Goal: Check status: Check status

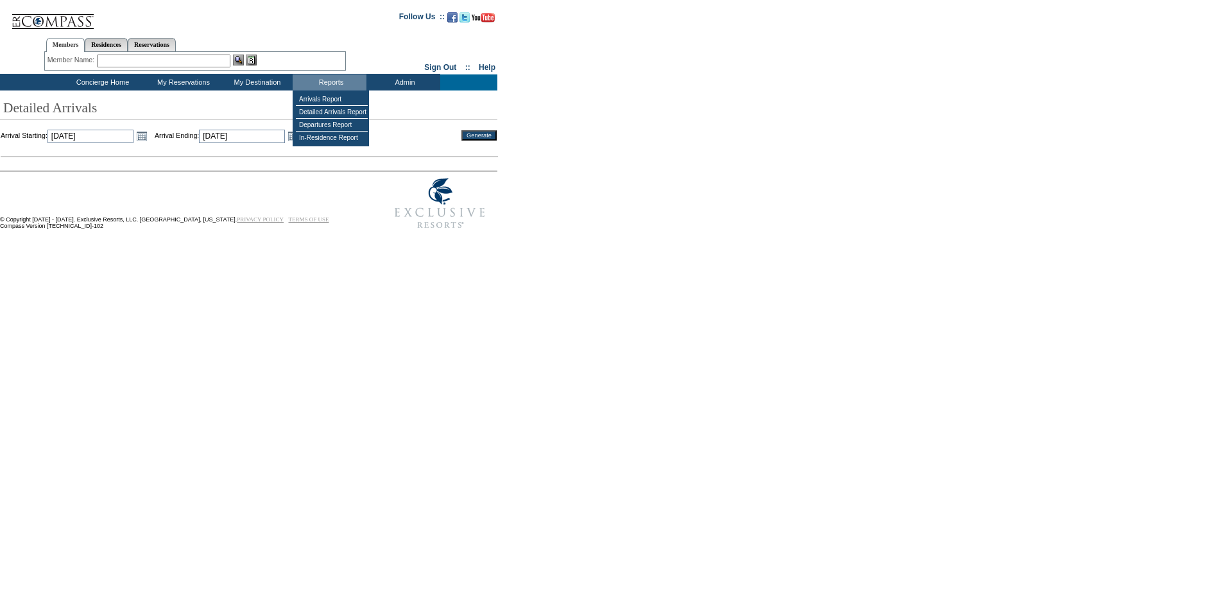
click at [325, 92] on table "Arrivals Report Detailed Arrivals Report Departures Report In-Residence Report" at bounding box center [331, 118] width 76 height 56
click at [149, 135] on link "Open the calendar popup." at bounding box center [142, 136] width 14 height 14
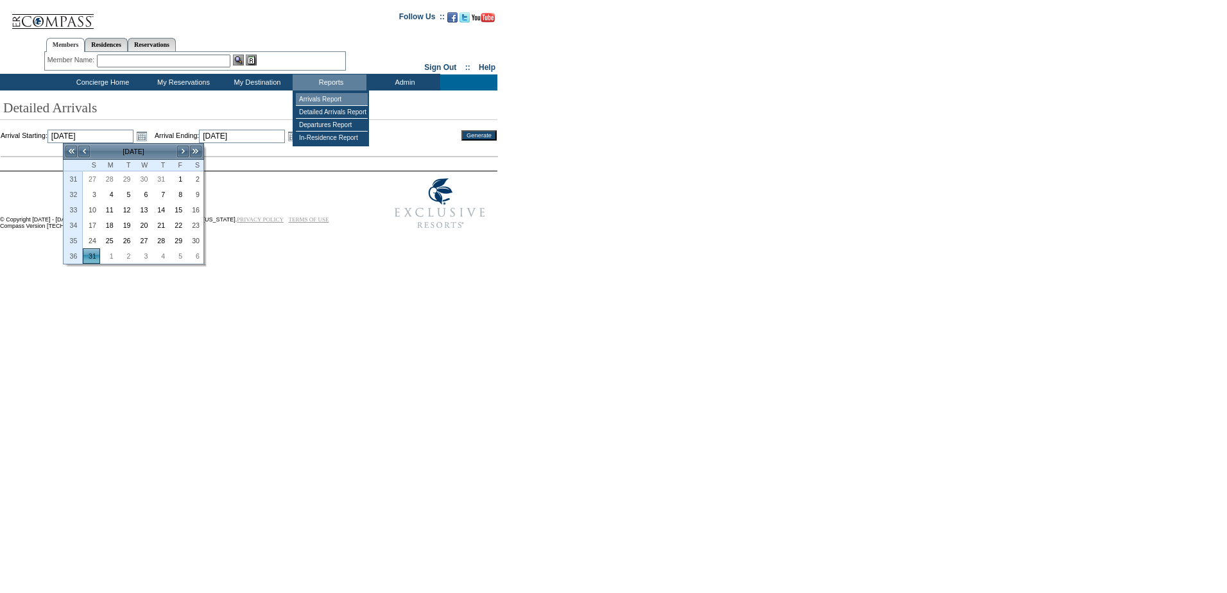
click at [334, 95] on td "Arrivals Report" at bounding box center [332, 99] width 72 height 13
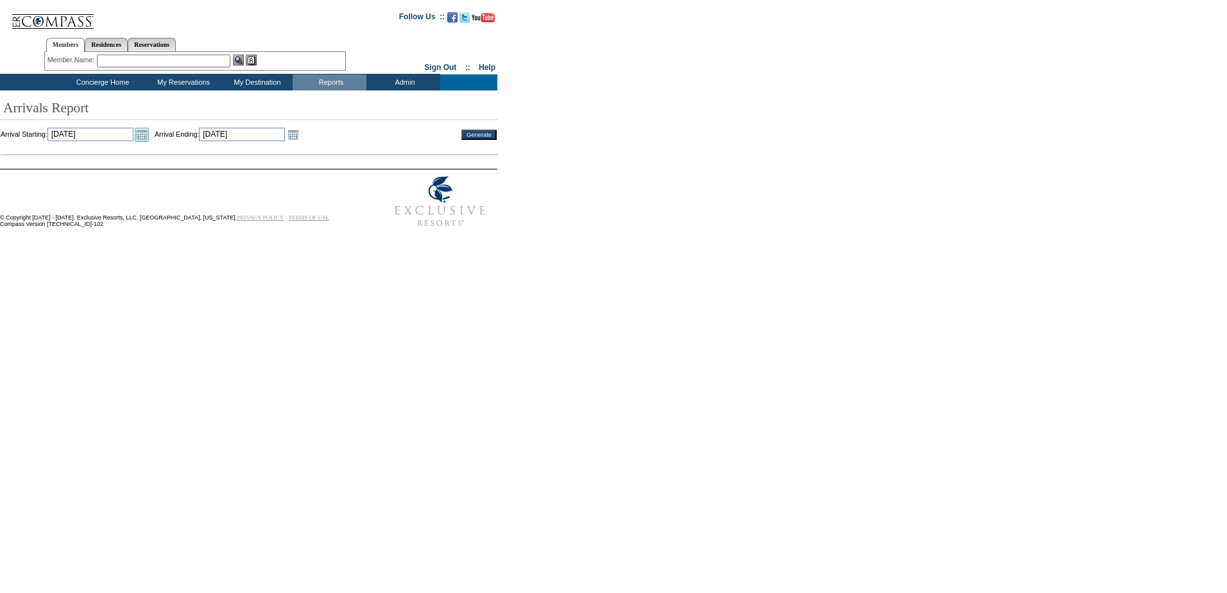
click at [149, 135] on link "Open the calendar popup." at bounding box center [142, 135] width 14 height 14
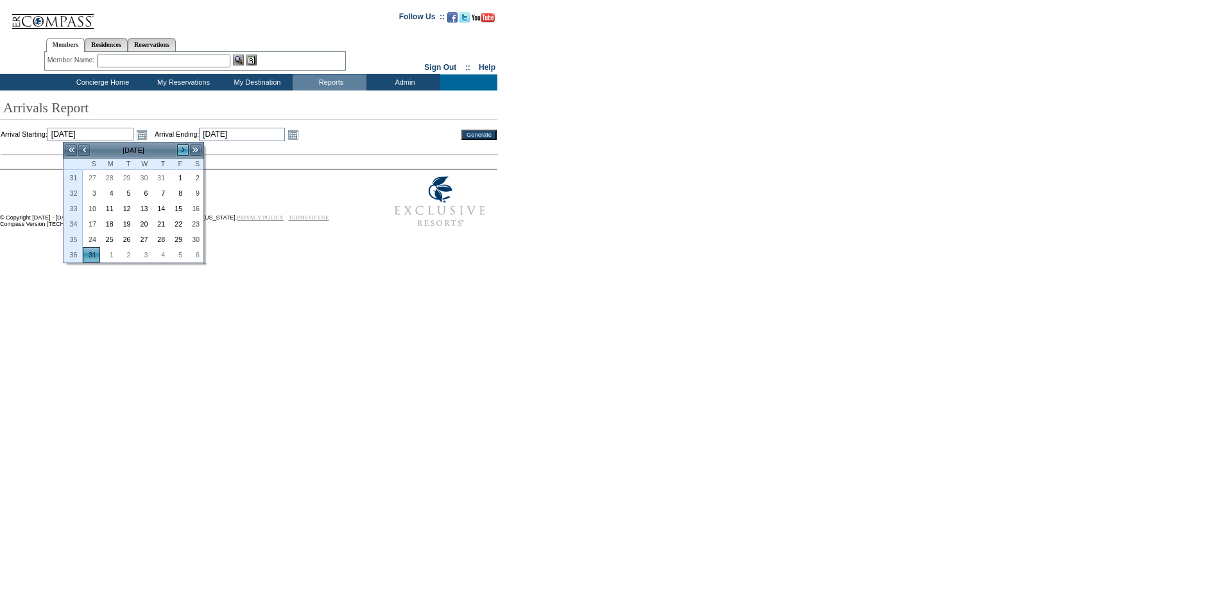
click at [180, 145] on link ">" at bounding box center [182, 150] width 13 height 13
click at [148, 176] on link "1" at bounding box center [143, 178] width 16 height 14
type input "[DATE]"
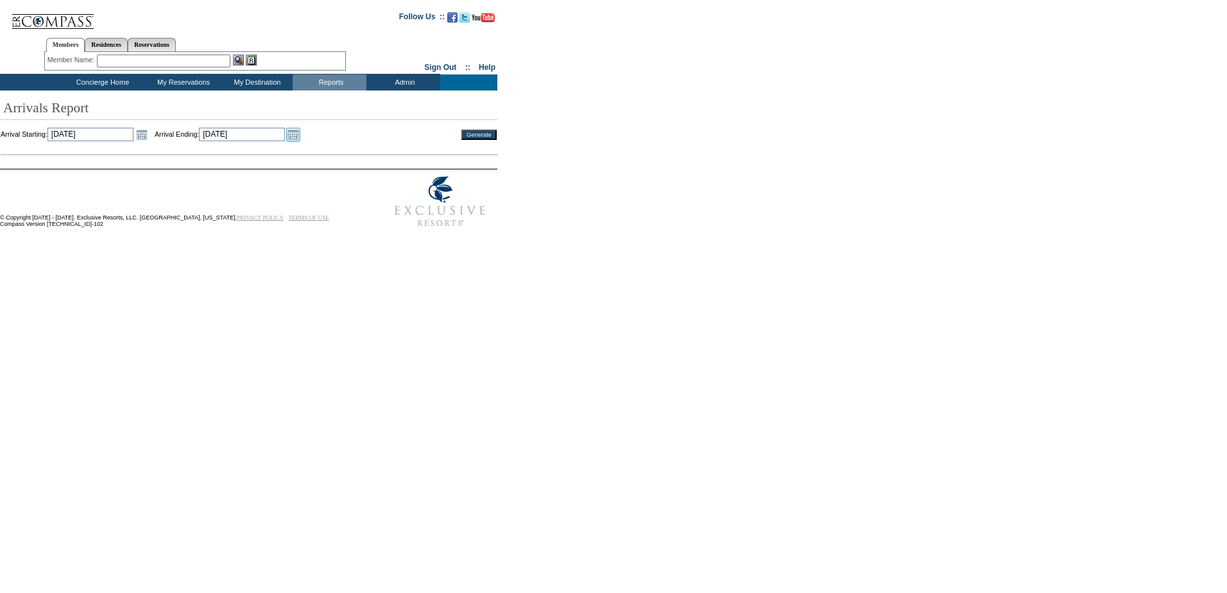
click at [300, 133] on link "Open the calendar popup." at bounding box center [293, 135] width 14 height 14
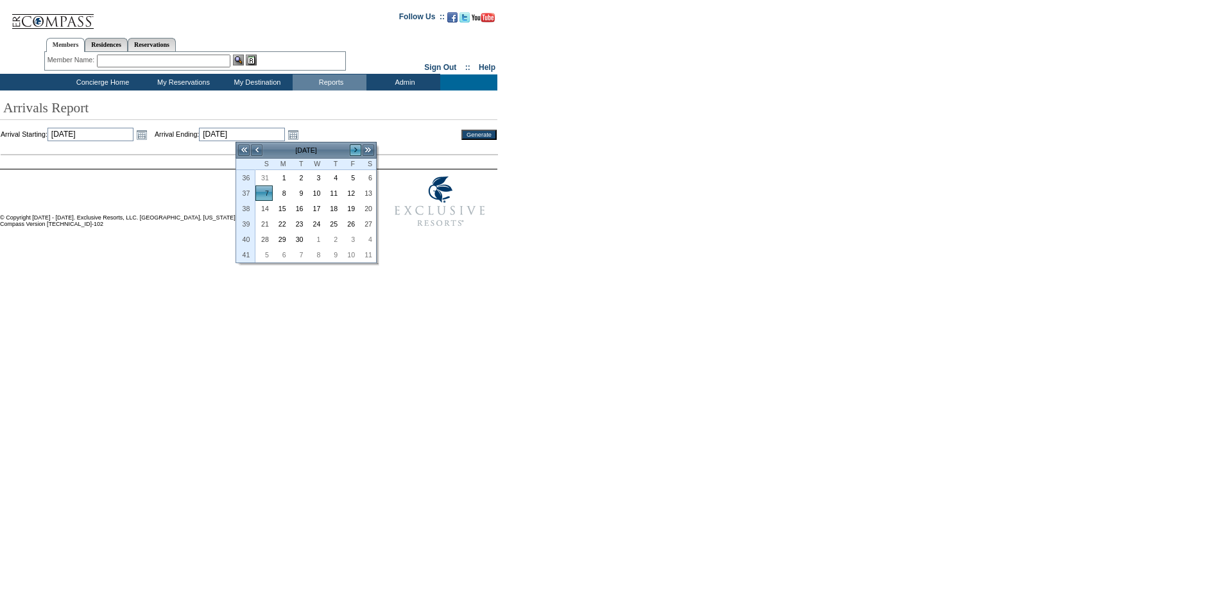
click at [354, 148] on link ">" at bounding box center [355, 150] width 13 height 13
click at [348, 237] on link "31" at bounding box center [350, 239] width 16 height 14
type input "[DATE]"
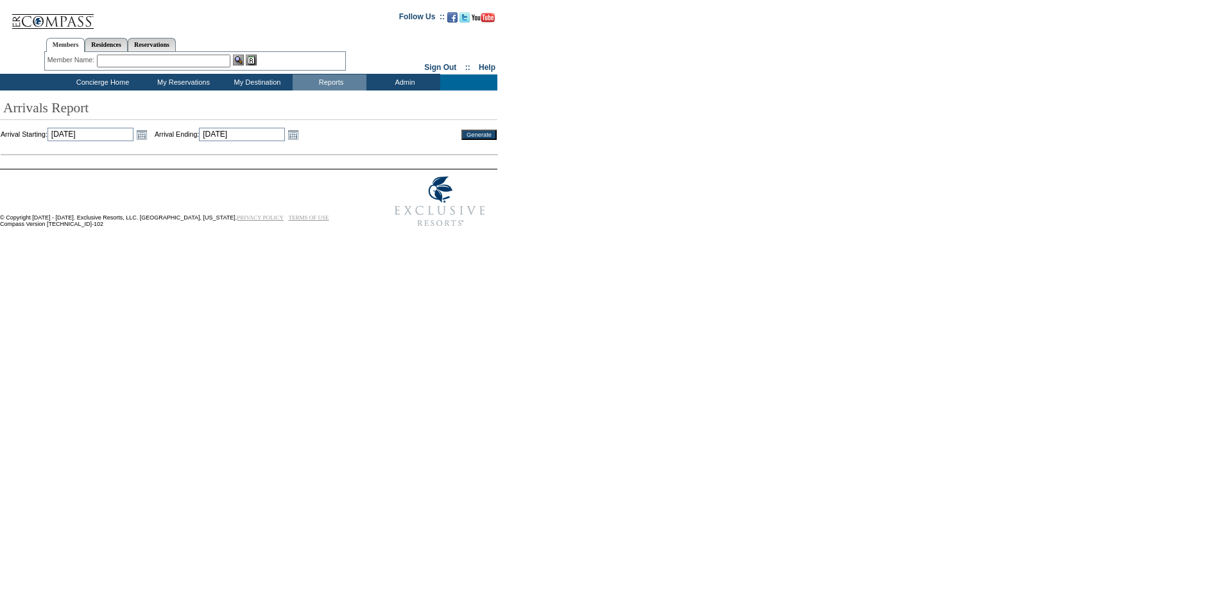
click at [482, 132] on input "Generate" at bounding box center [478, 135] width 35 height 10
